Goal: Task Accomplishment & Management: Manage account settings

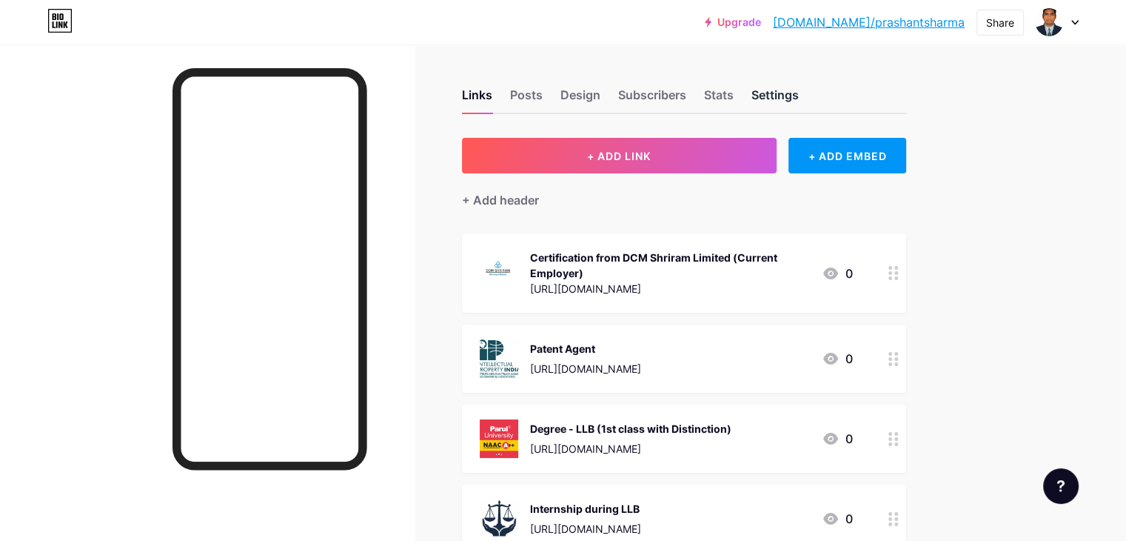
click at [799, 104] on div "Settings" at bounding box center [775, 99] width 47 height 27
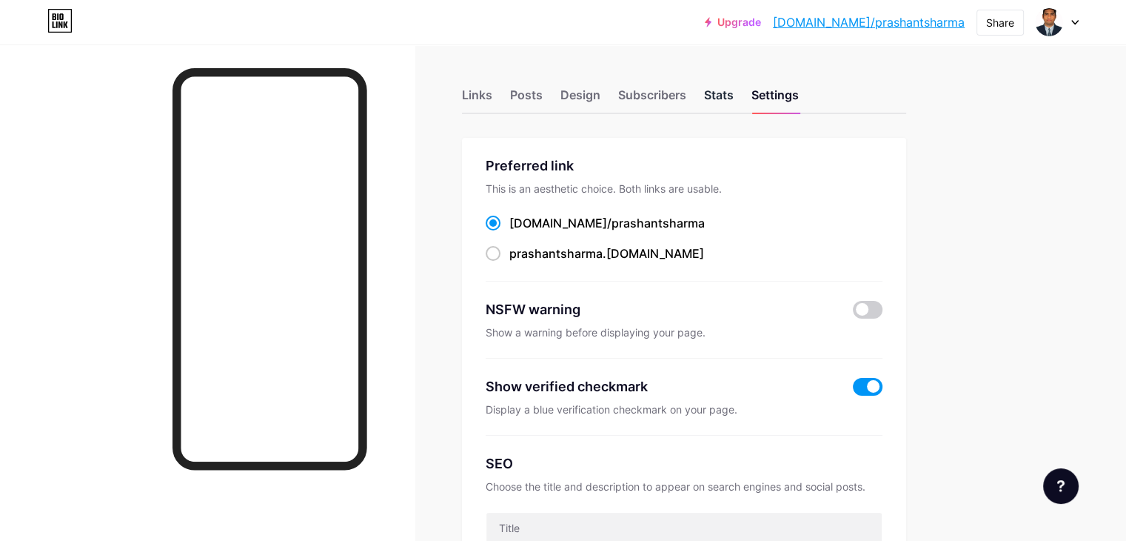
click at [734, 101] on div "Stats" at bounding box center [719, 99] width 30 height 27
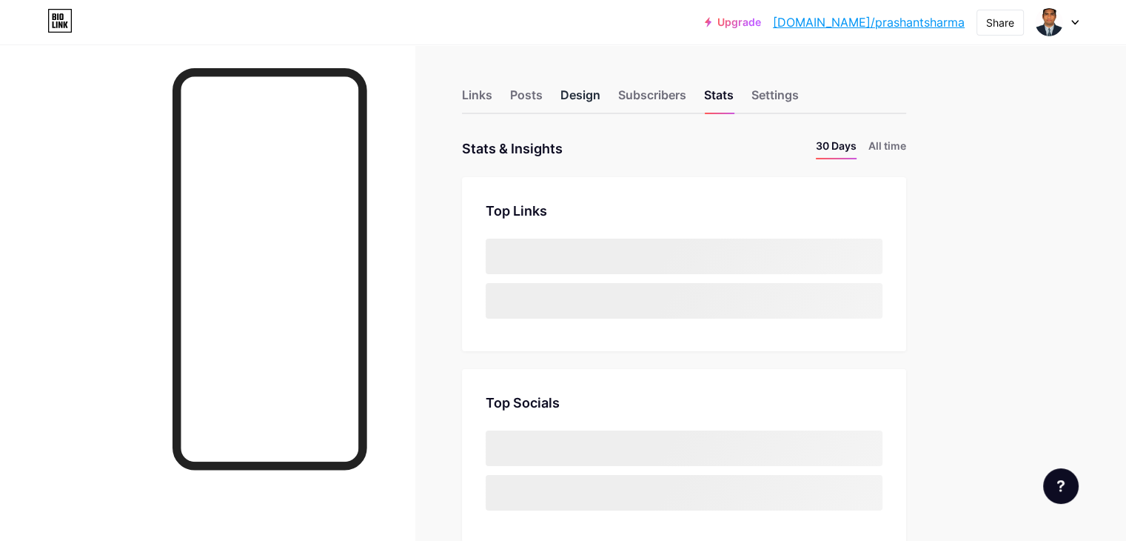
click at [601, 96] on div "Design" at bounding box center [581, 99] width 40 height 27
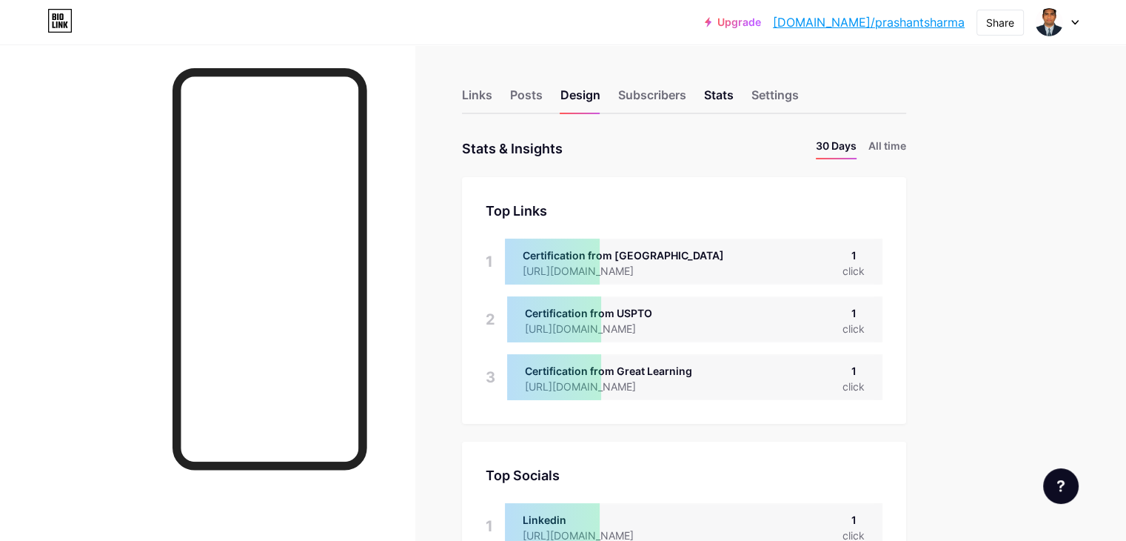
scroll to position [540, 1126]
click at [493, 96] on div "Links" at bounding box center [477, 99] width 30 height 27
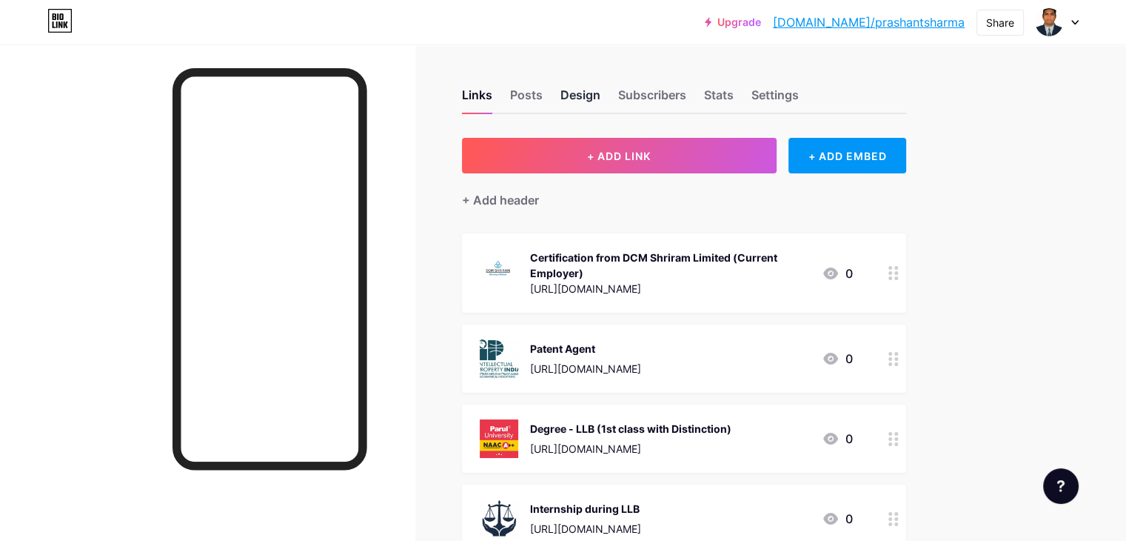
click at [601, 95] on div "Design" at bounding box center [581, 99] width 40 height 27
click at [543, 94] on div "Posts" at bounding box center [526, 99] width 33 height 27
click at [601, 96] on div "Design" at bounding box center [581, 99] width 40 height 27
click at [493, 96] on div "Links" at bounding box center [477, 99] width 30 height 27
click at [799, 93] on div "Settings" at bounding box center [775, 99] width 47 height 27
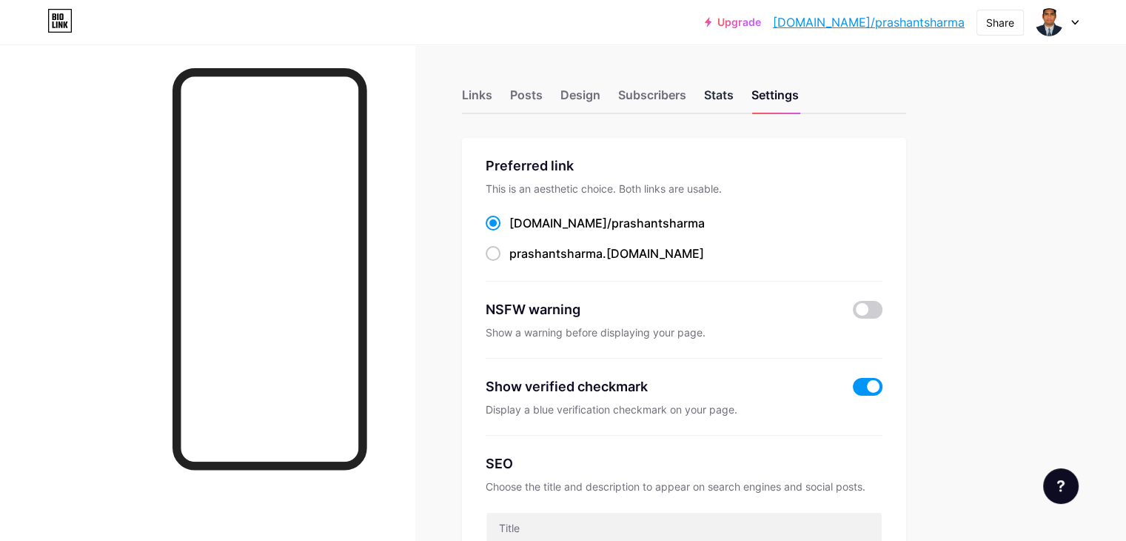
click at [734, 101] on div "Stats" at bounding box center [719, 99] width 30 height 27
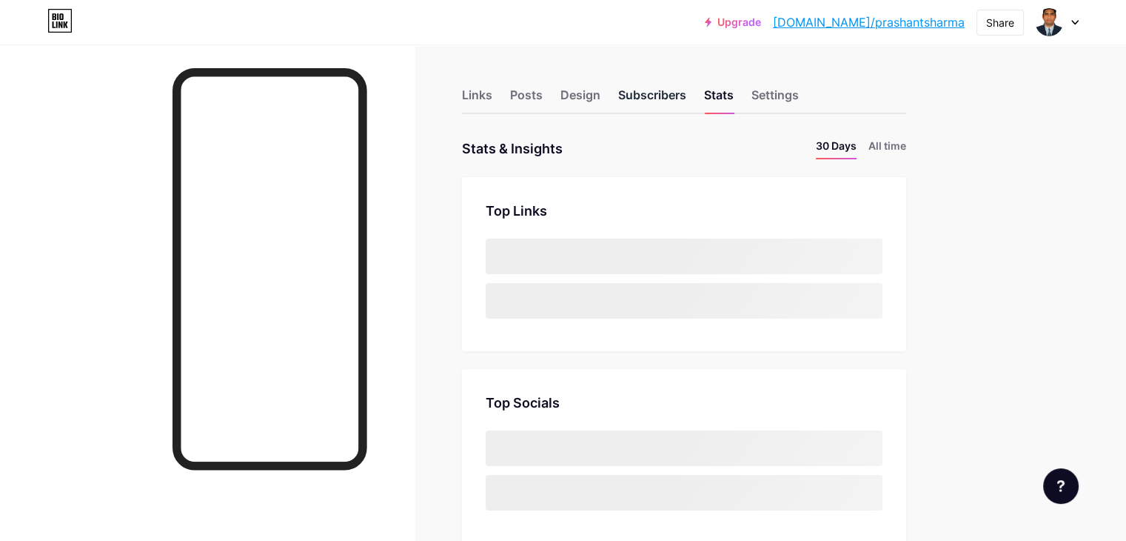
click at [687, 99] on div "Subscribers" at bounding box center [652, 99] width 68 height 27
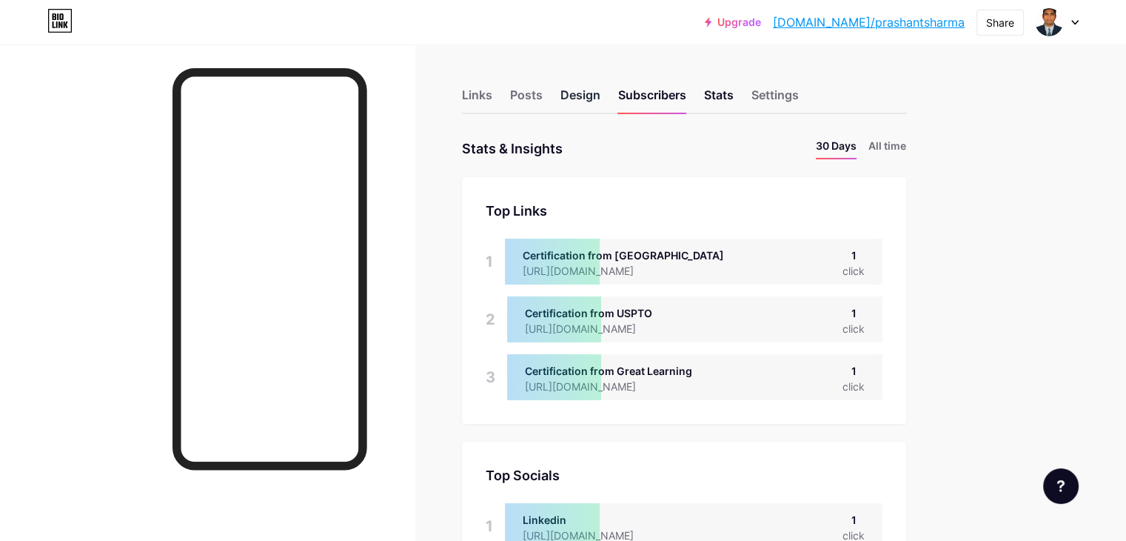
scroll to position [540, 1126]
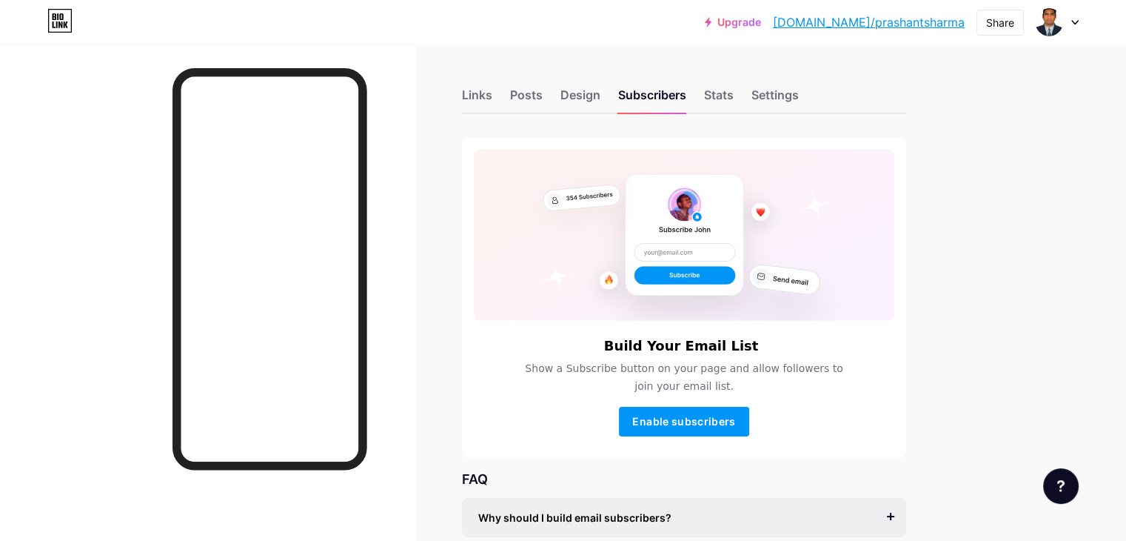
click at [652, 113] on div "Links Posts Design Subscribers Stats Settings" at bounding box center [684, 88] width 444 height 52
click at [601, 104] on div "Design" at bounding box center [581, 99] width 40 height 27
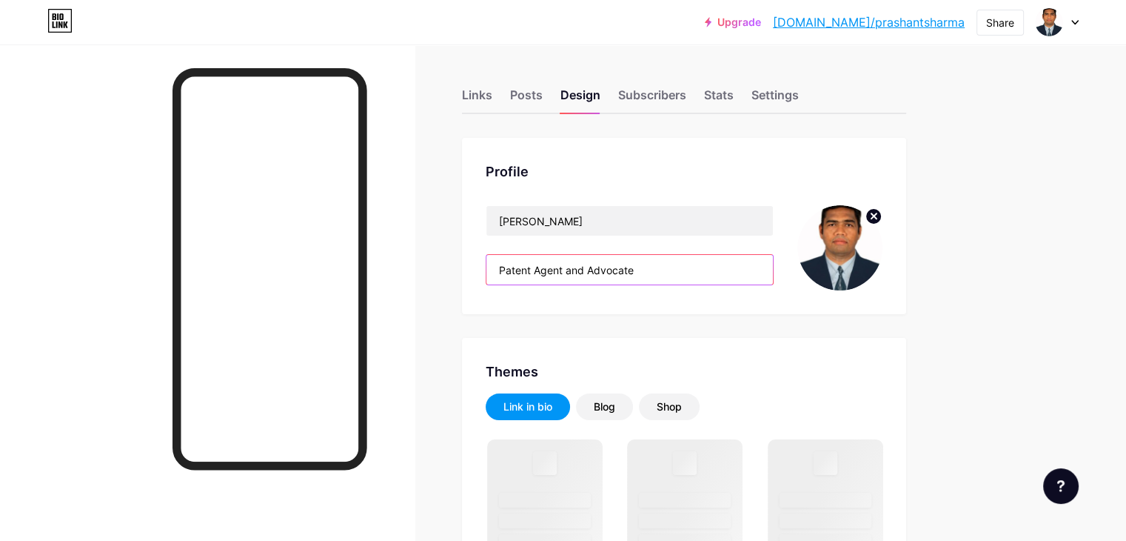
click at [703, 271] on input "Patent Agent and Advocate" at bounding box center [630, 270] width 287 height 30
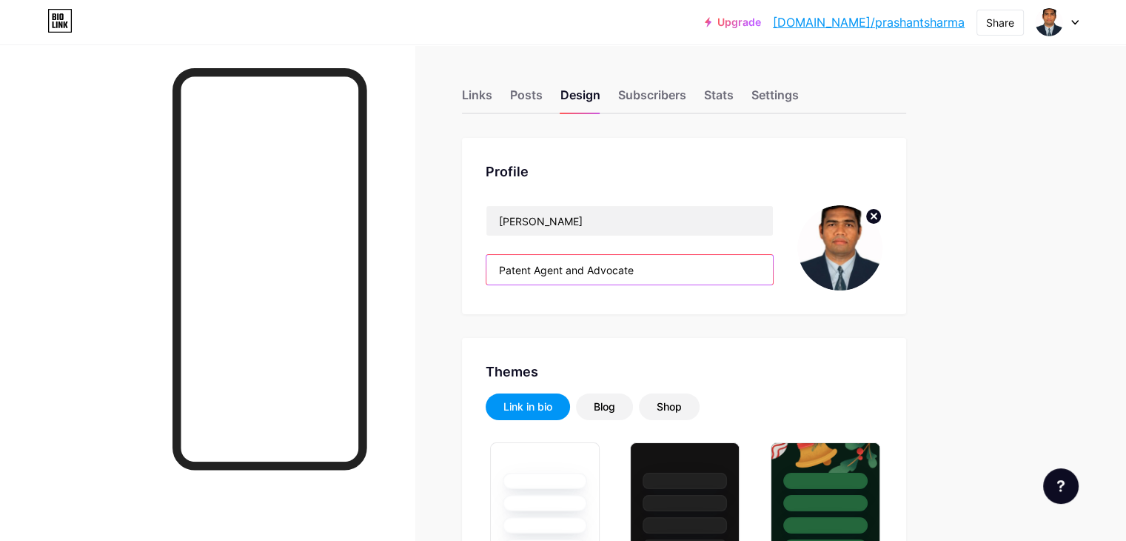
click at [706, 268] on input "Patent Agent and Advocate" at bounding box center [630, 270] width 287 height 30
type input "#ffffff"
type input "#000000"
drag, startPoint x: 706, startPoint y: 268, endPoint x: 548, endPoint y: 267, distance: 157.8
click at [549, 267] on input "Patent Agent and Advocate" at bounding box center [630, 270] width 287 height 30
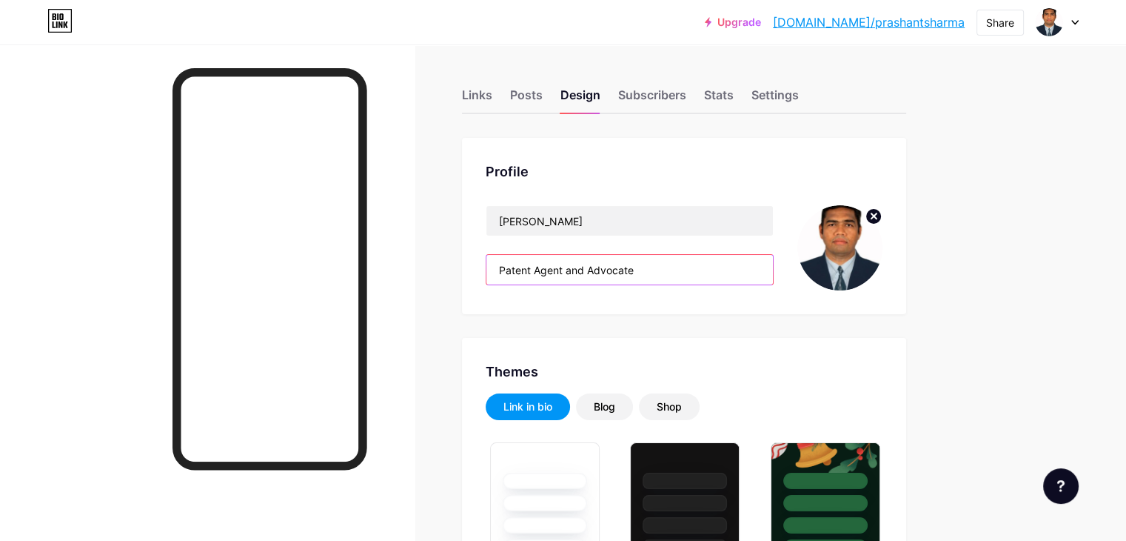
paste input "II B.E. (Hons.) in Electronics and Communication II LLB (First Class with Disti…"
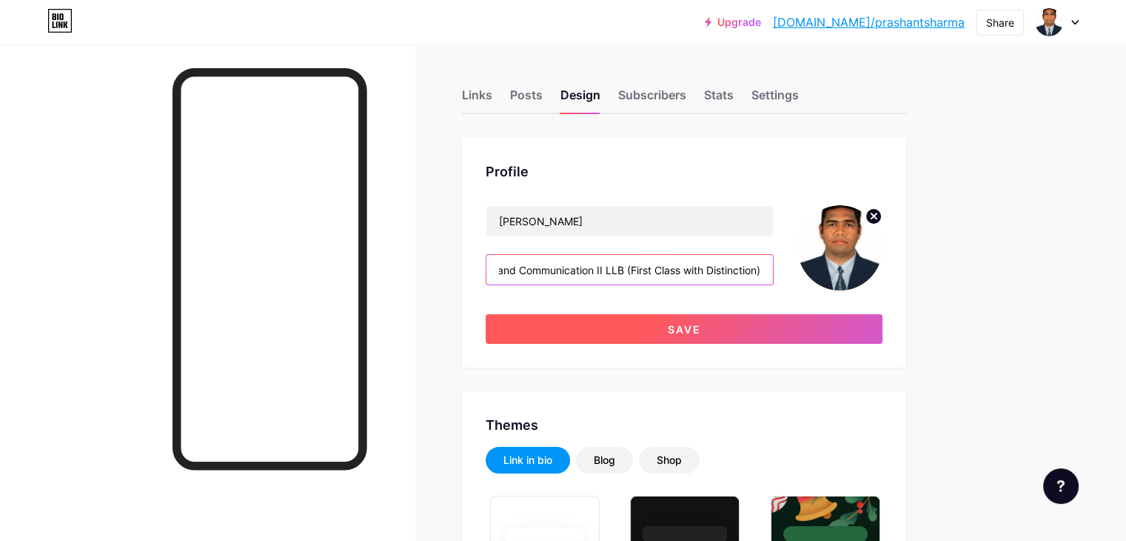
type input "Patent Agent II B.E. (Hons.) in Electronics and Communication II LLB (First Cla…"
click at [701, 332] on span "Save" at bounding box center [684, 329] width 33 height 13
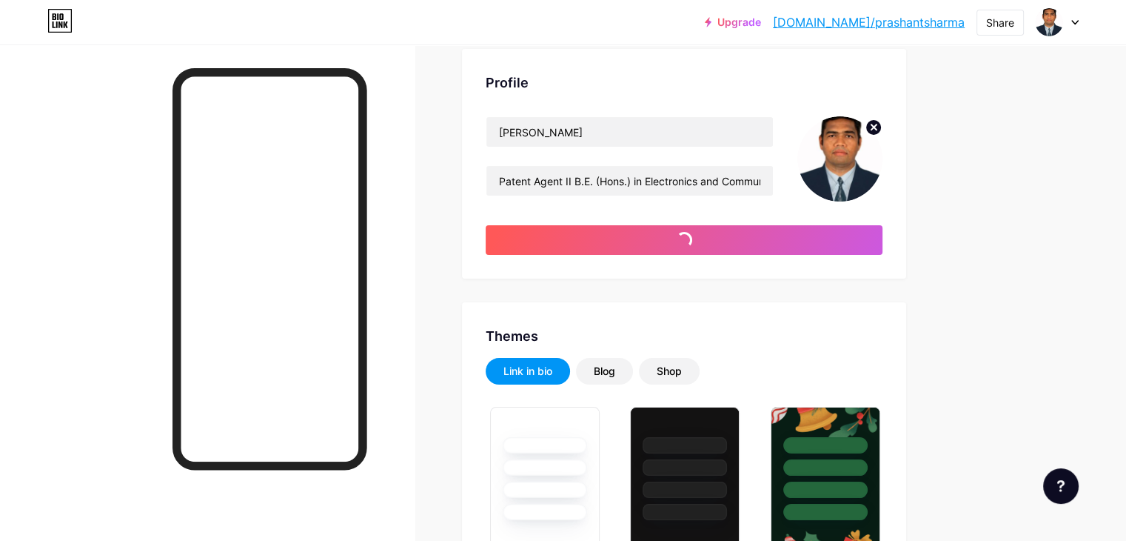
scroll to position [148, 0]
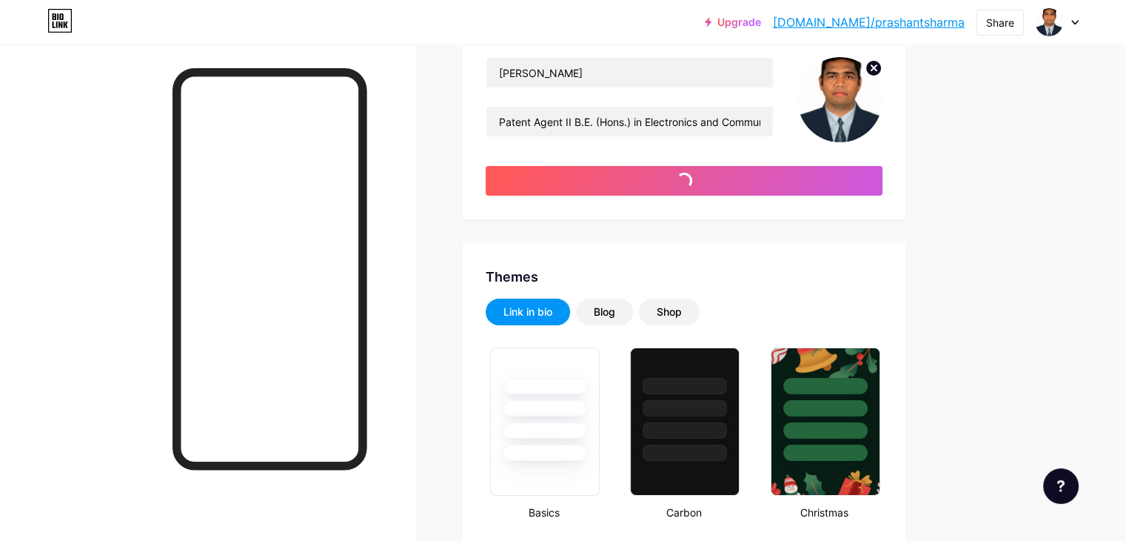
type input "#ffffff"
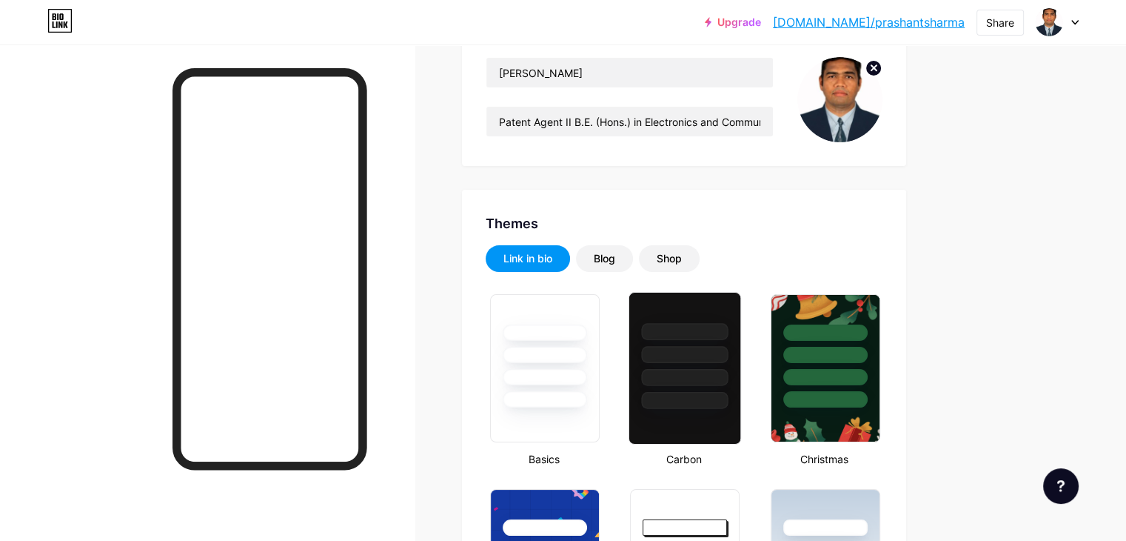
click at [729, 355] on div at bounding box center [685, 354] width 87 height 17
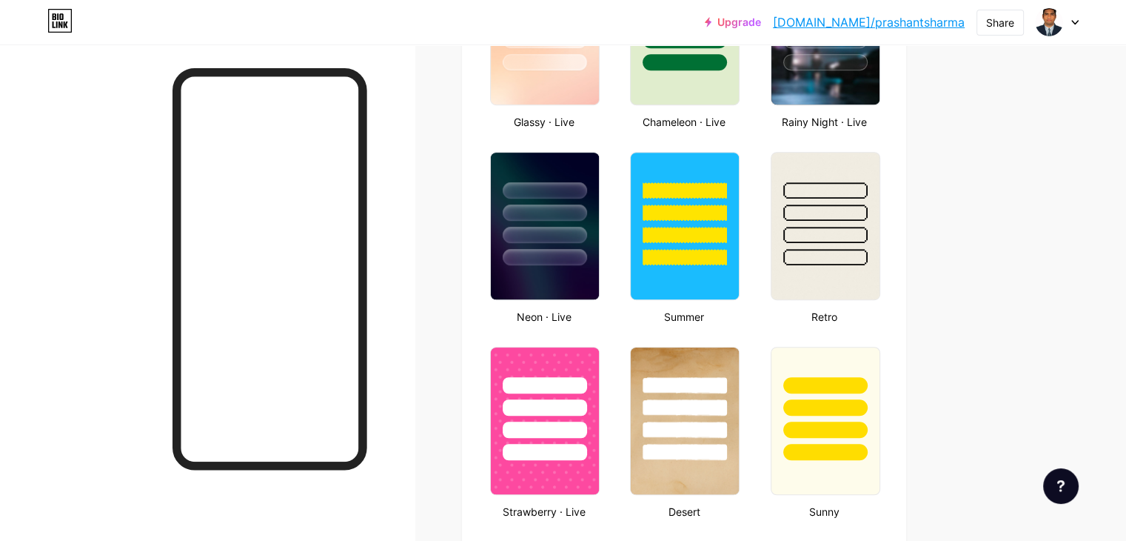
scroll to position [889, 0]
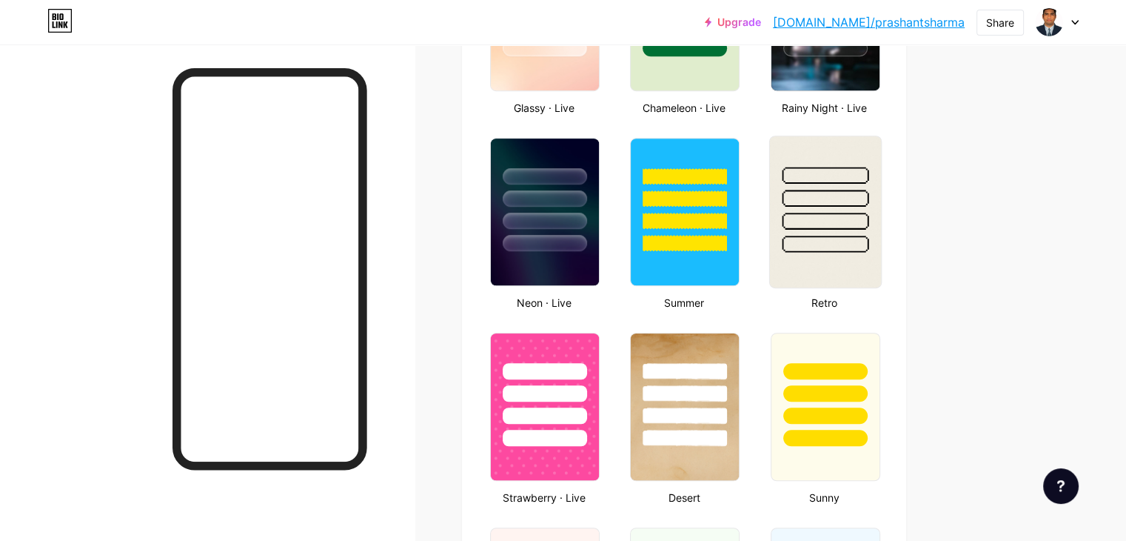
click at [881, 256] on img at bounding box center [824, 211] width 111 height 151
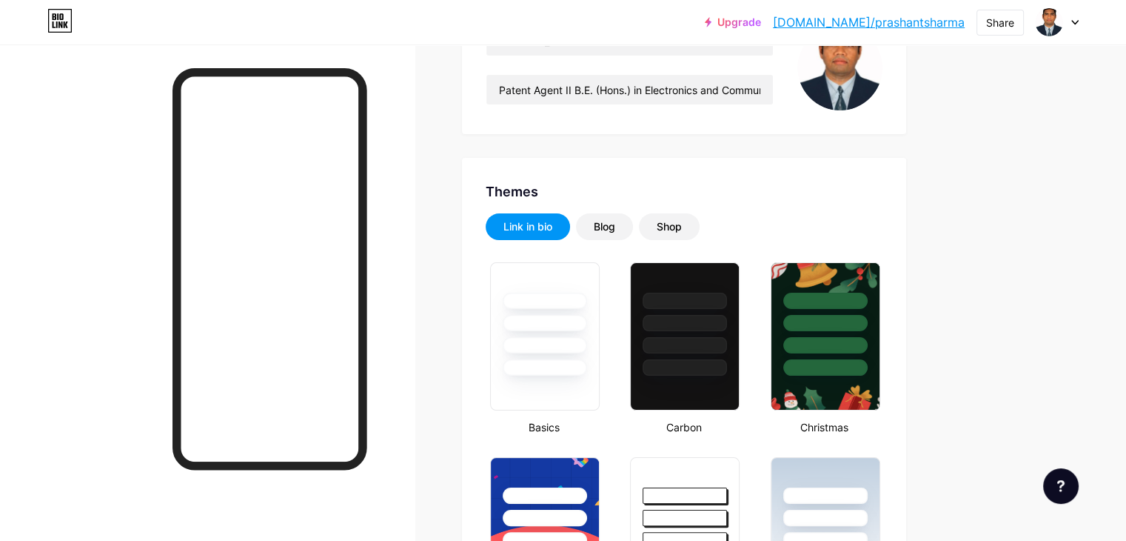
scroll to position [148, 0]
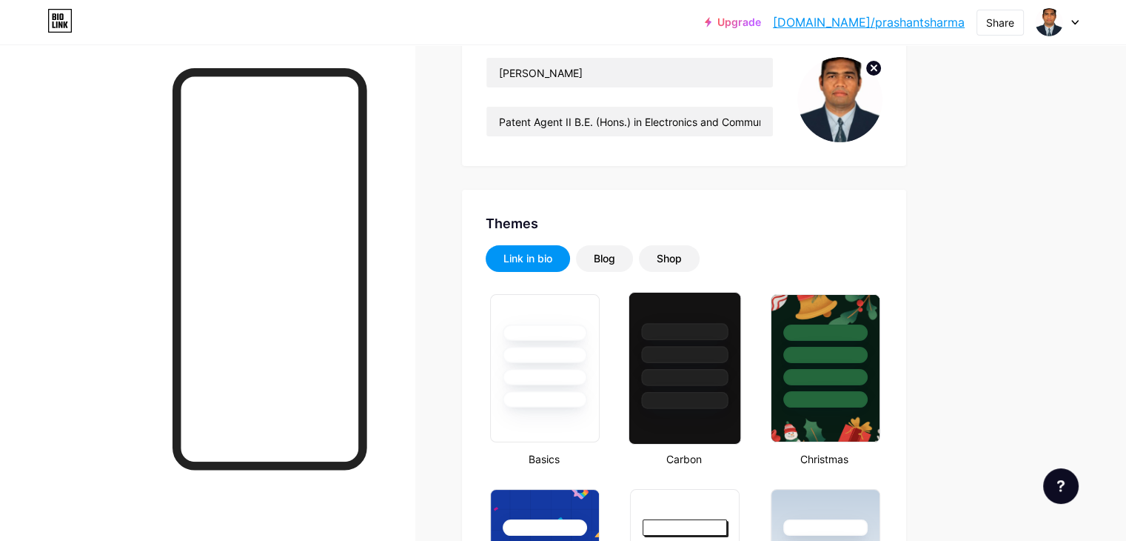
click at [729, 329] on div at bounding box center [685, 331] width 87 height 17
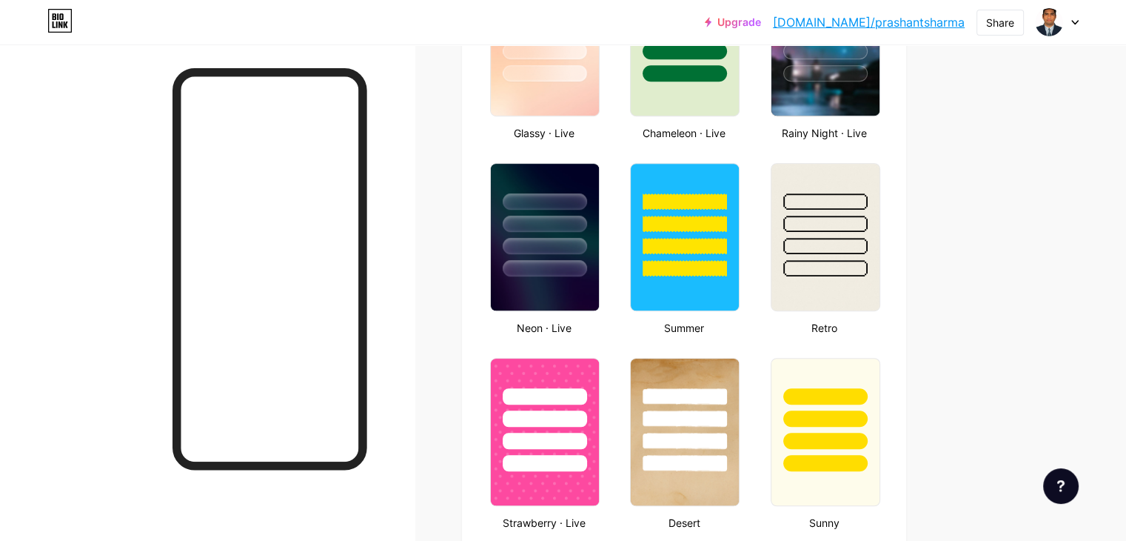
scroll to position [1917, 0]
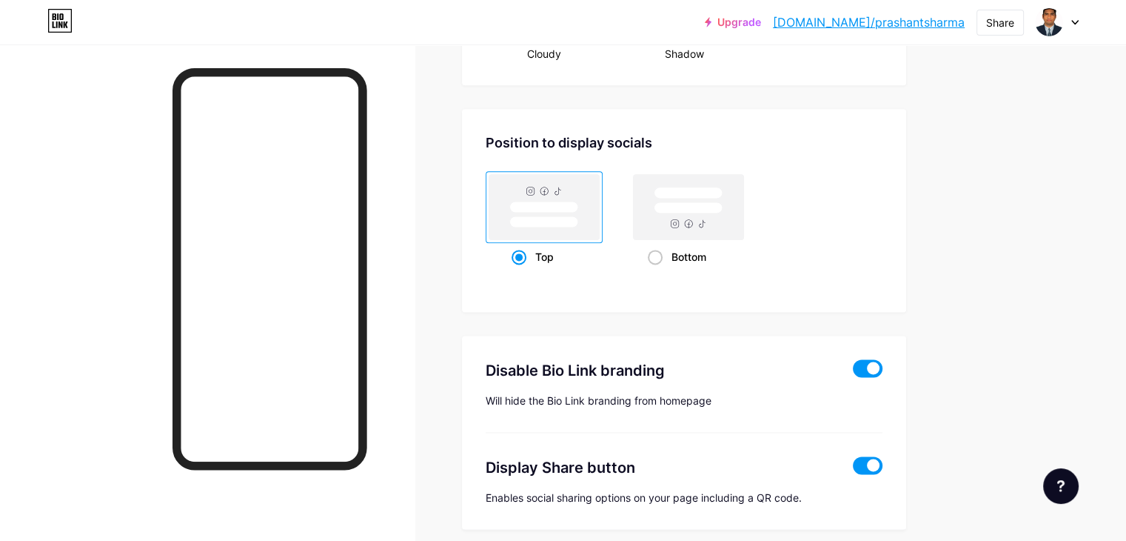
click at [883, 201] on div "Top Bottom" at bounding box center [684, 220] width 397 height 100
